Goal: Task Accomplishment & Management: Manage account settings

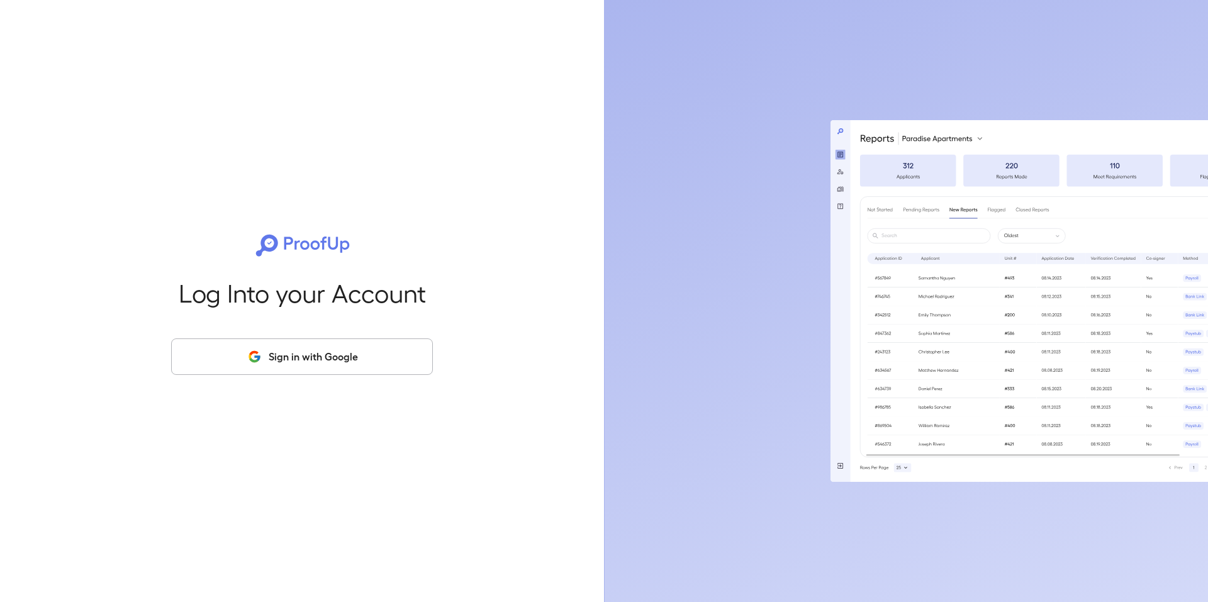
click at [367, 360] on button "Sign in with Google" at bounding box center [302, 357] width 262 height 37
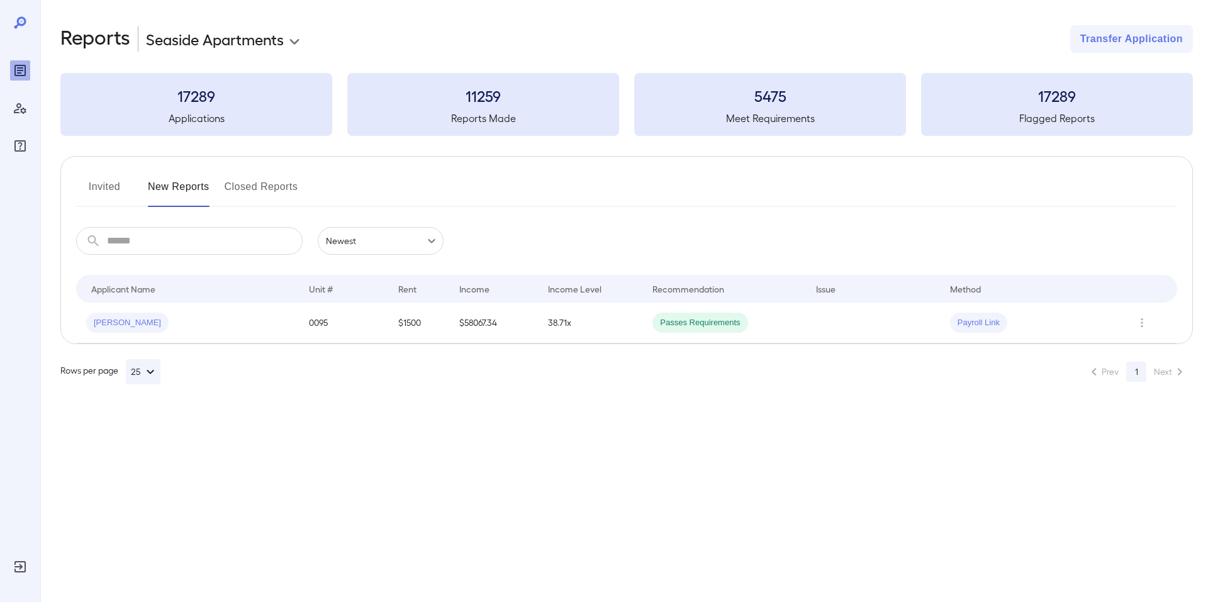
click at [115, 184] on button "Invited" at bounding box center [104, 192] width 57 height 30
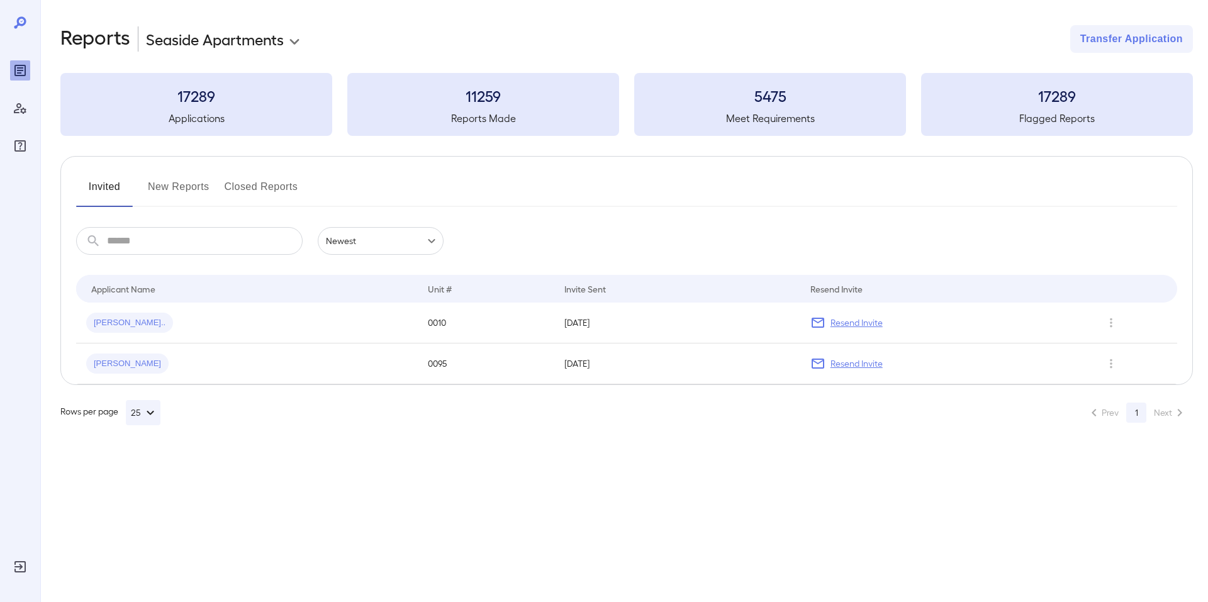
click at [188, 190] on button "New Reports" at bounding box center [179, 192] width 62 height 30
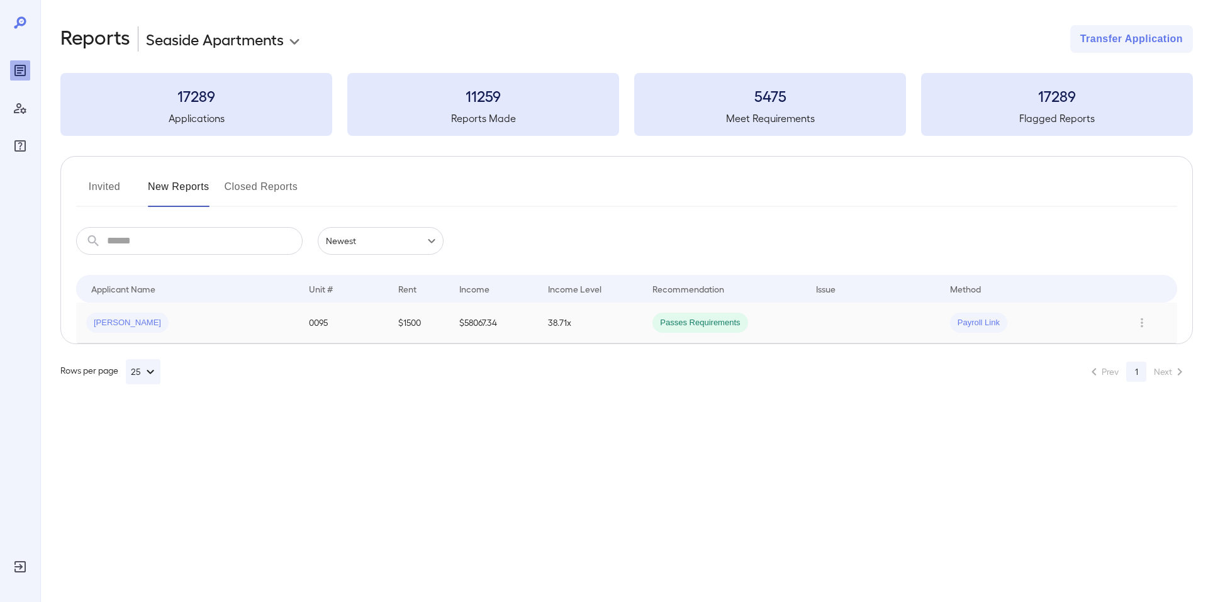
click at [133, 323] on span "[PERSON_NAME]" at bounding box center [127, 323] width 82 height 12
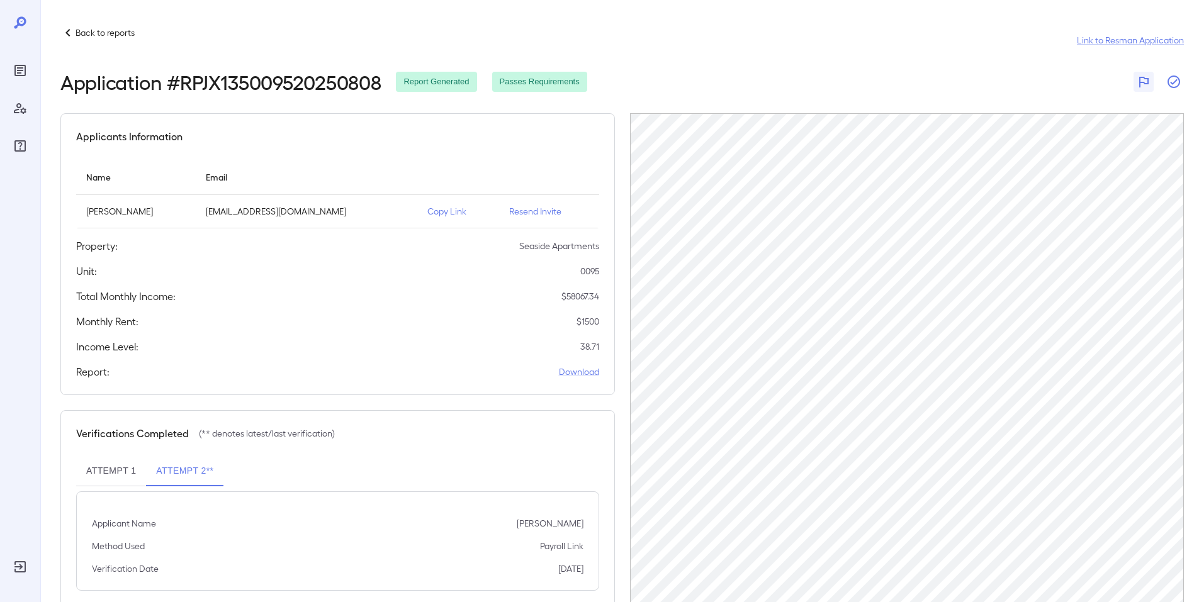
click at [1176, 82] on icon "button" at bounding box center [1173, 81] width 15 height 15
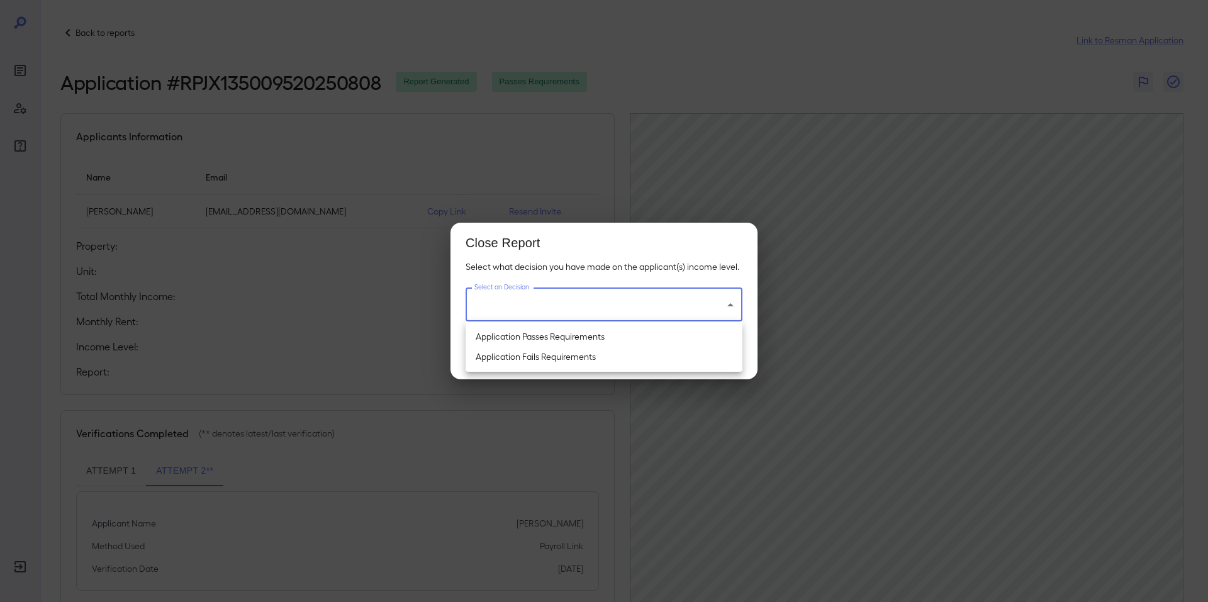
click at [677, 305] on body "Back to reports Link to Resman Application Application # RPJX135009520250808 Re…" at bounding box center [604, 301] width 1208 height 602
click at [611, 337] on li "Application Passes Requirements" at bounding box center [604, 337] width 277 height 20
type input "**********"
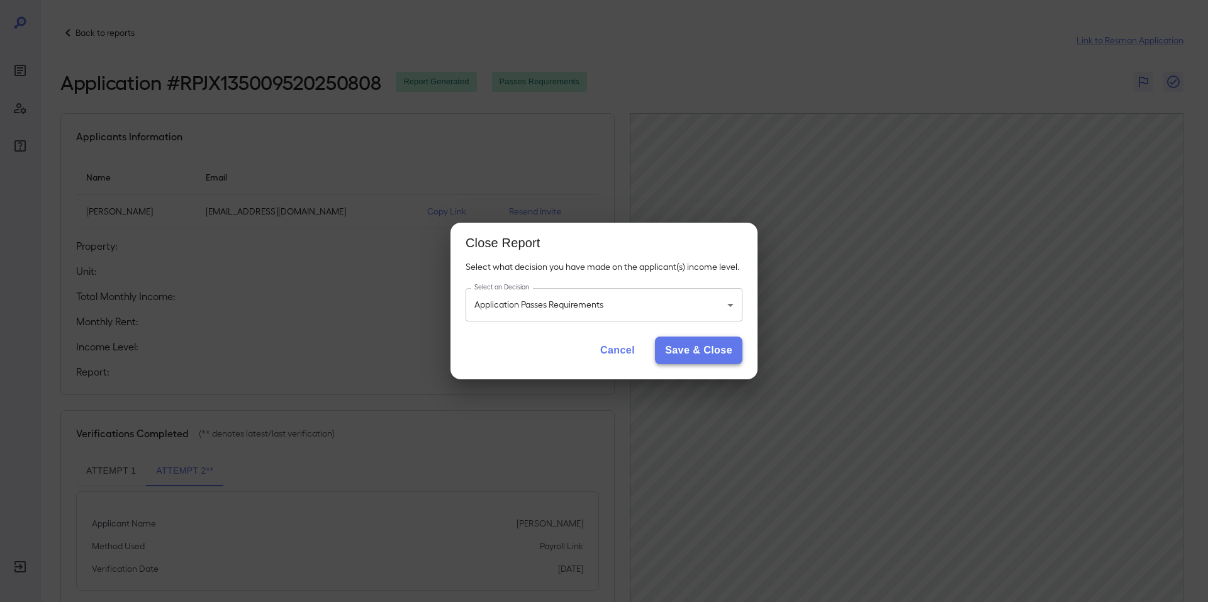
click at [685, 346] on button "Save & Close" at bounding box center [698, 351] width 87 height 28
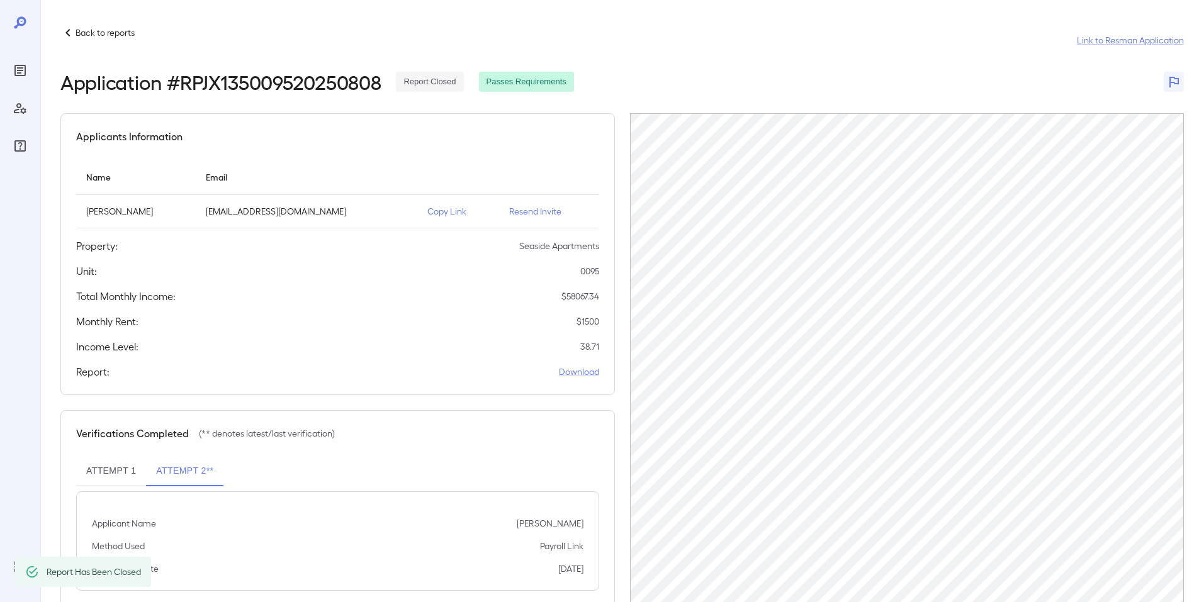
click at [84, 32] on p "Back to reports" at bounding box center [105, 32] width 59 height 13
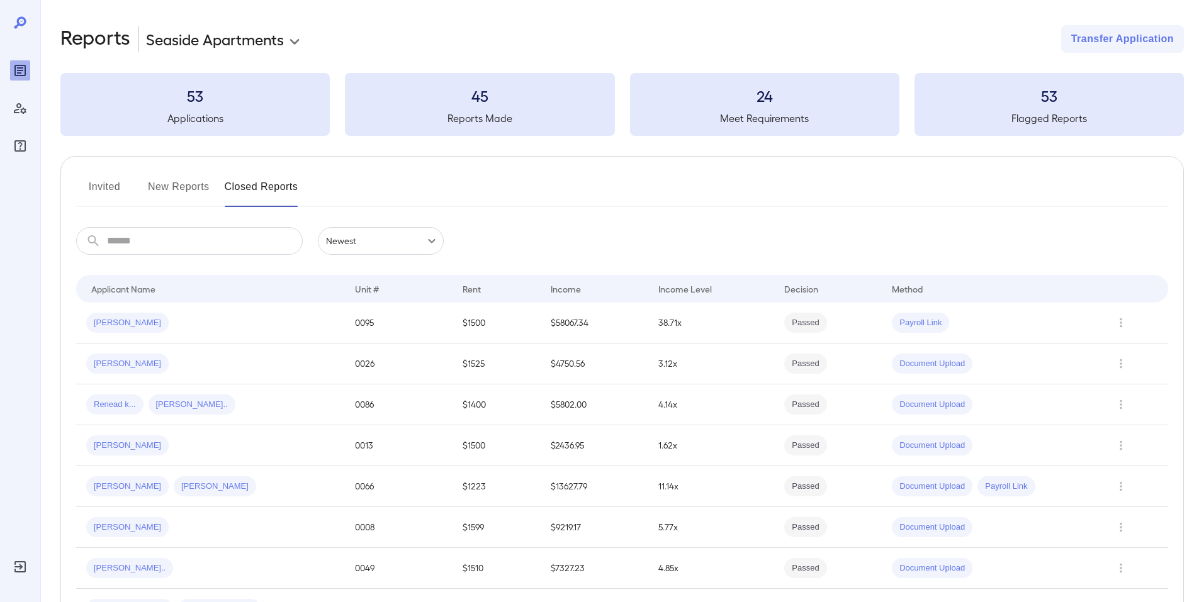
click at [107, 186] on button "Invited" at bounding box center [104, 192] width 57 height 30
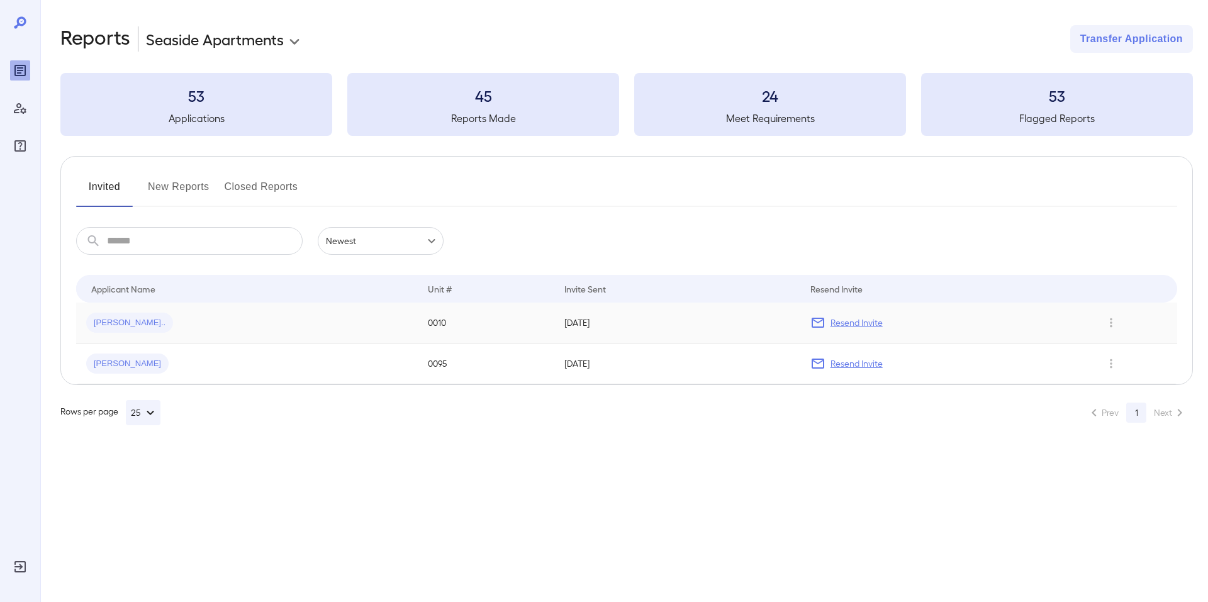
click at [116, 324] on span "Kyler Z..." at bounding box center [129, 323] width 87 height 12
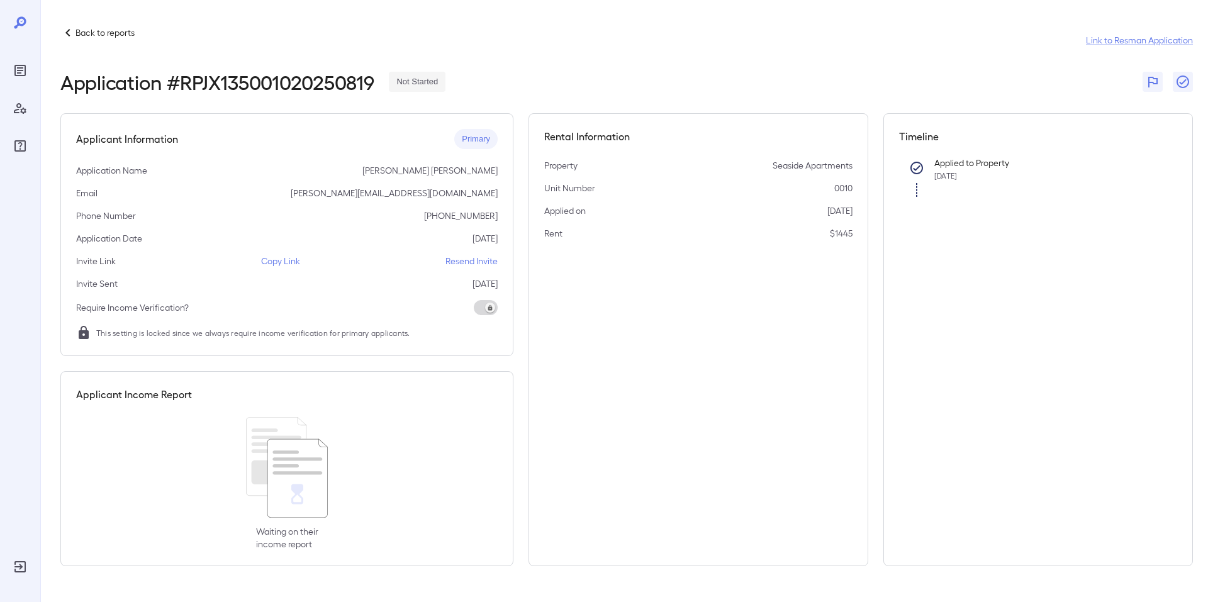
click at [279, 261] on p "Copy Link" at bounding box center [280, 261] width 39 height 13
click at [92, 31] on p "Back to reports" at bounding box center [105, 32] width 59 height 13
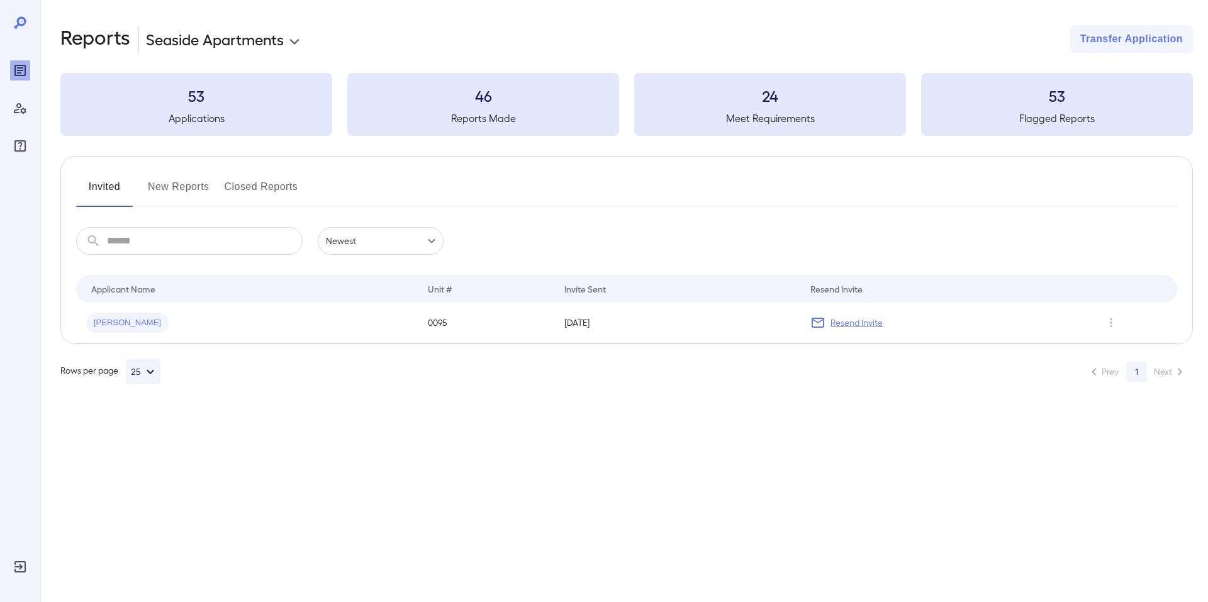
click at [164, 182] on button "New Reports" at bounding box center [179, 192] width 62 height 30
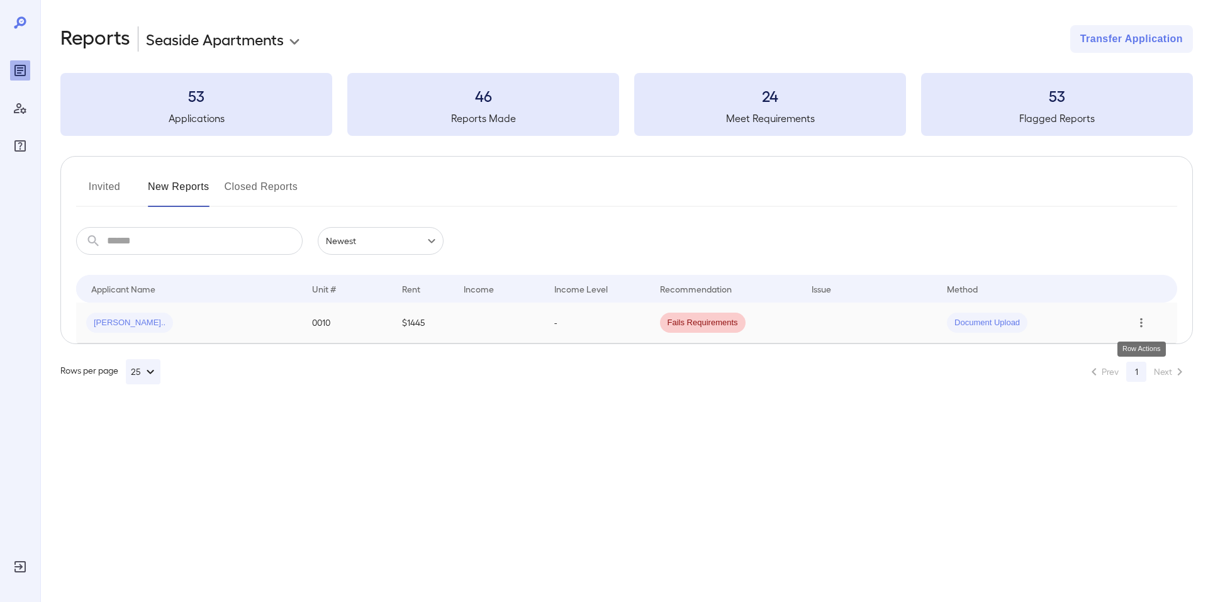
click at [1146, 320] on icon "Row Actions" at bounding box center [1142, 322] width 14 height 15
click at [1127, 347] on li "View Application" at bounding box center [1148, 348] width 99 height 20
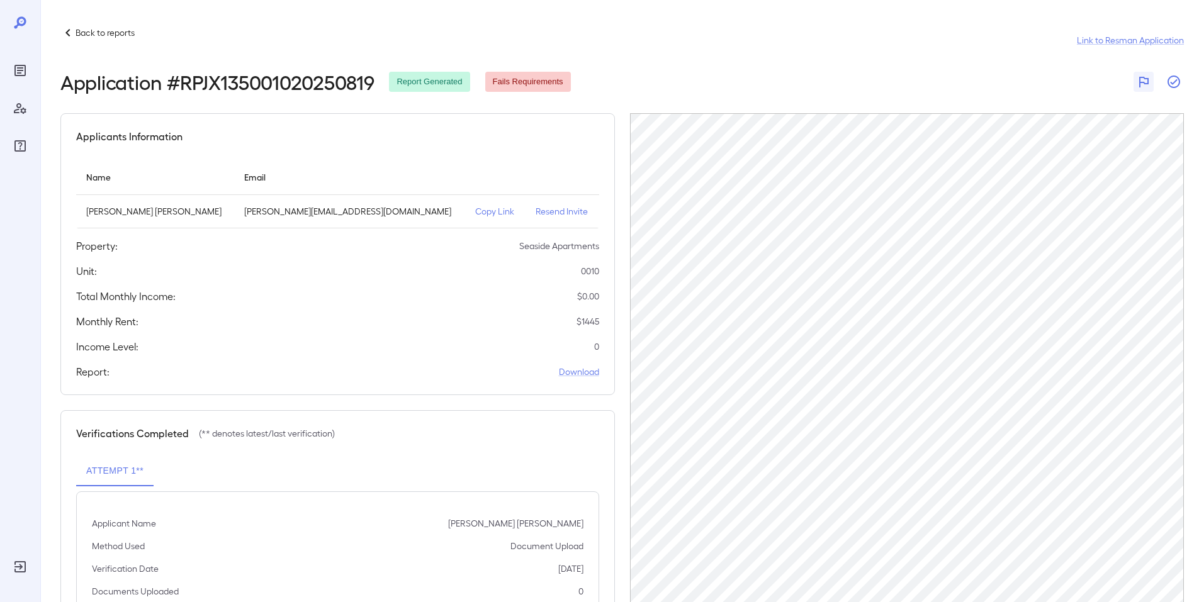
click at [1172, 79] on icon "button" at bounding box center [1173, 81] width 15 height 15
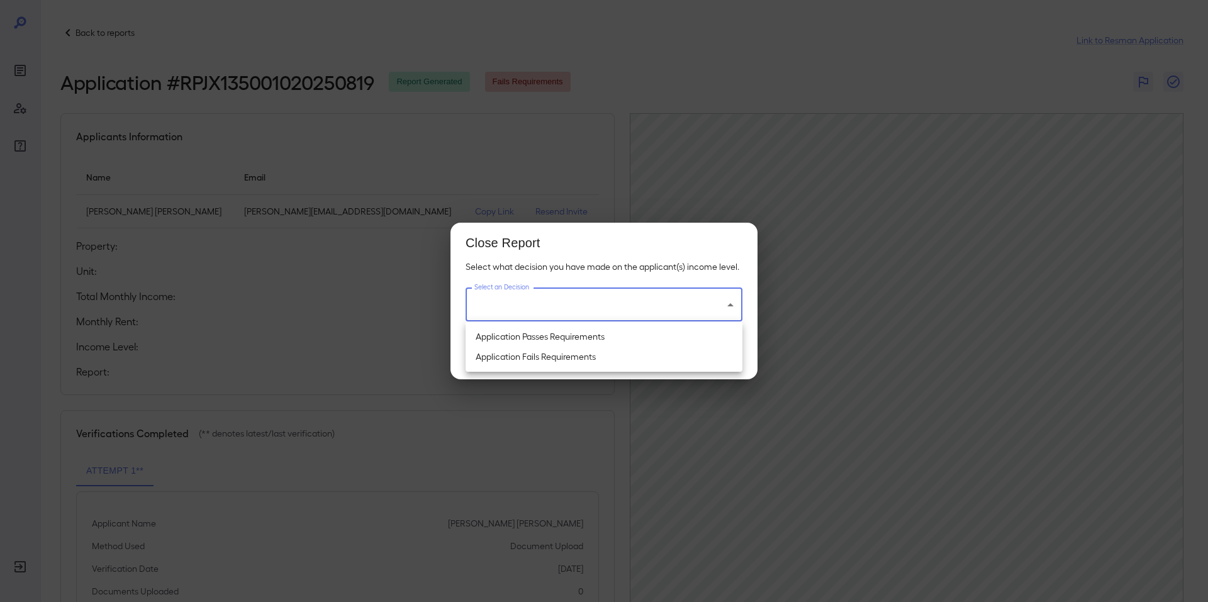
click at [725, 295] on body "Back to reports Link to Resman Application Application # RPJX135001020250819 Re…" at bounding box center [604, 301] width 1208 height 602
click at [572, 341] on li "Application Passes Requirements" at bounding box center [604, 337] width 277 height 20
type input "**********"
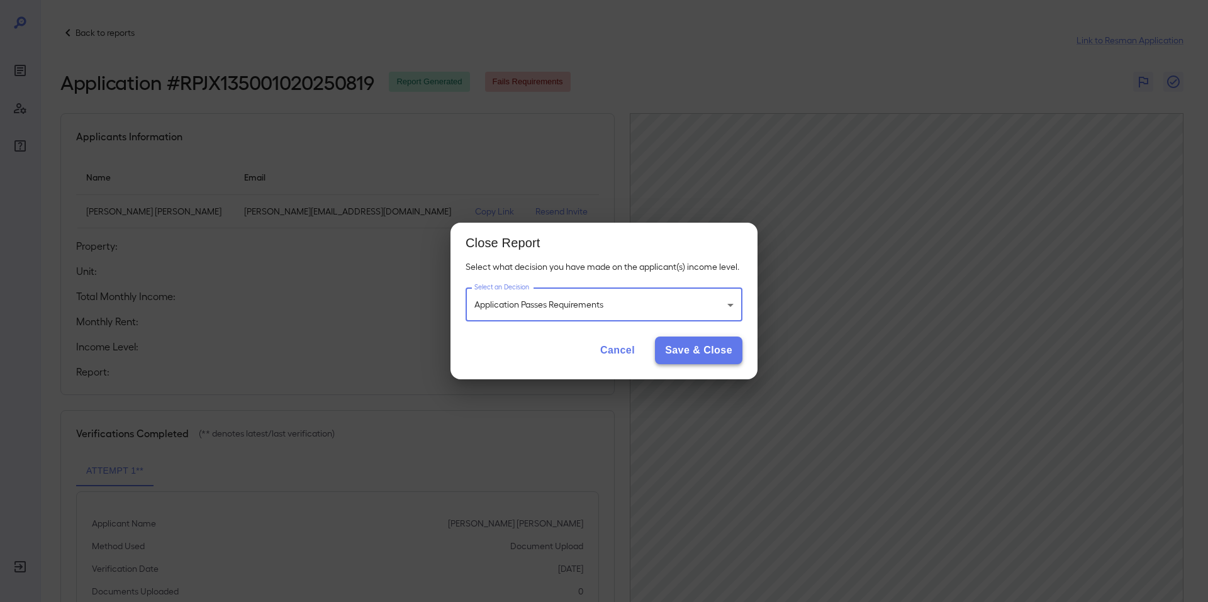
click at [706, 349] on button "Save & Close" at bounding box center [698, 351] width 87 height 28
